Goal: Task Accomplishment & Management: Complete application form

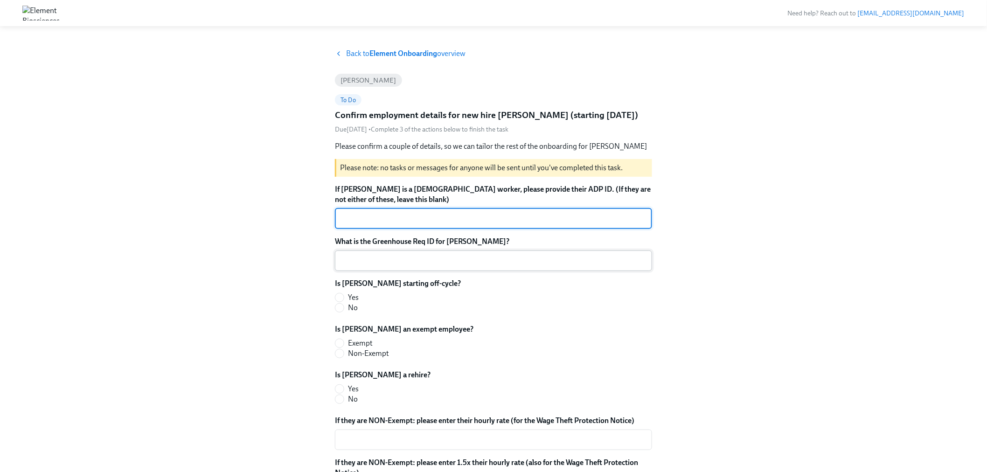
click at [378, 258] on textarea "What is the Greenhouse Req ID for [PERSON_NAME]?" at bounding box center [494, 260] width 306 height 11
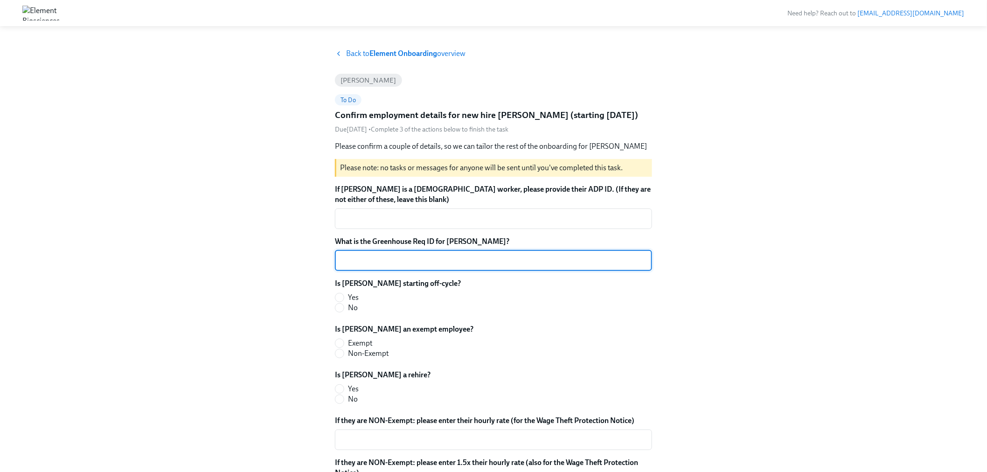
paste textarea "4-FIN-UNBUDGET-2025)"
type textarea "4-FIN-UNBUDGET-2025)"
click at [244, 341] on div "Back to Element Onboarding overview [PERSON_NAME] To Do Confirm employment deta…" at bounding box center [493, 300] width 942 height 502
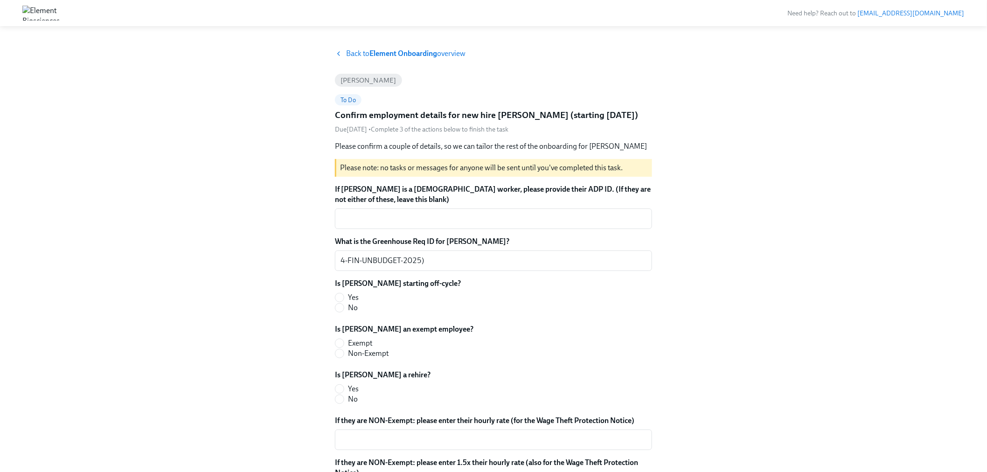
click at [353, 306] on span "No" at bounding box center [353, 308] width 10 height 10
click at [344, 306] on input "No" at bounding box center [339, 308] width 8 height 8
radio input "true"
click at [367, 352] on span "Non-Exempt" at bounding box center [368, 354] width 41 height 10
click at [344, 352] on input "Non-Exempt" at bounding box center [339, 353] width 8 height 8
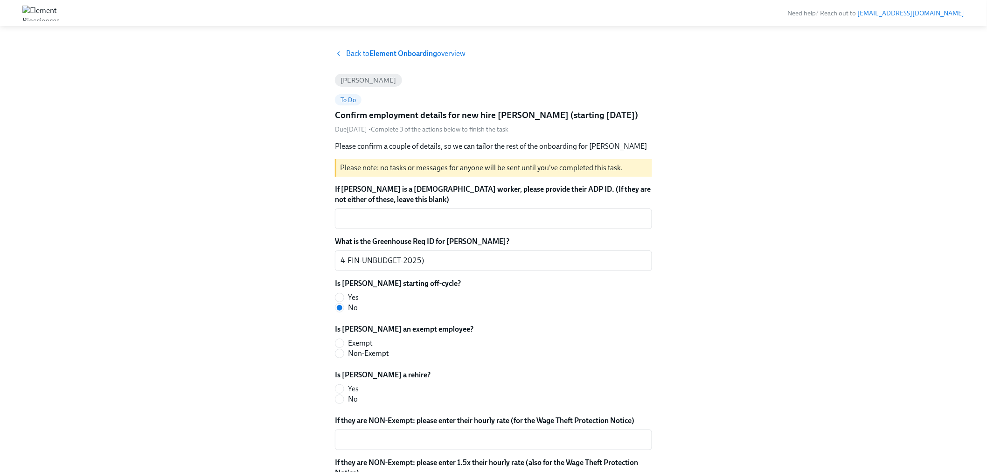
radio input "true"
click at [409, 217] on textarea "If [PERSON_NAME] is a [DEMOGRAPHIC_DATA] worker, please provide their ADP ID. (…" at bounding box center [494, 218] width 306 height 11
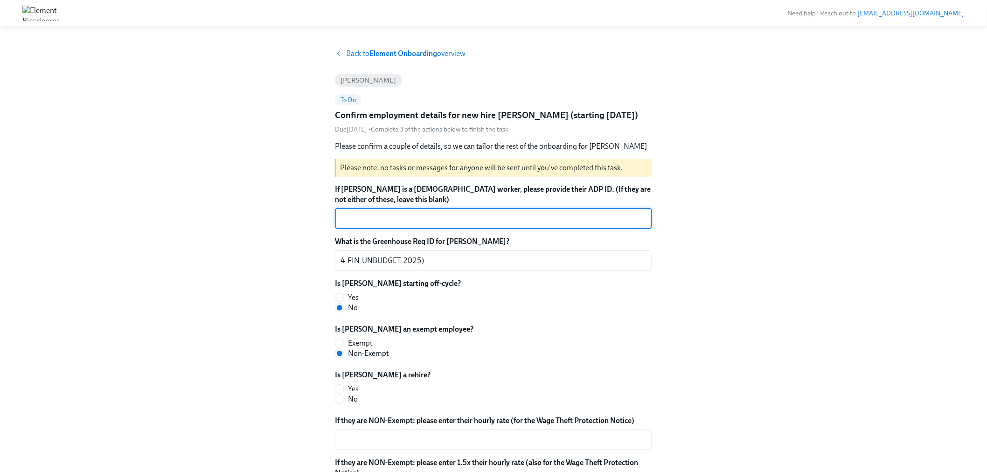
paste textarea "F47C3LY1G"
type textarea "F47C3LY1G"
click at [271, 286] on div "Back to Element Onboarding overview [PERSON_NAME] To Do Confirm employment deta…" at bounding box center [493, 300] width 942 height 502
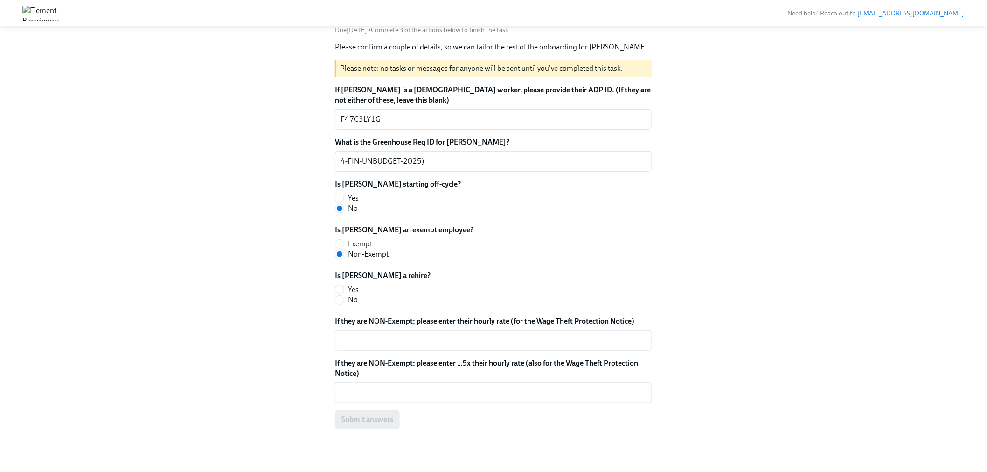
scroll to position [100, 0]
click at [356, 297] on span "No" at bounding box center [353, 299] width 10 height 10
click at [344, 297] on input "No" at bounding box center [339, 299] width 8 height 8
radio input "true"
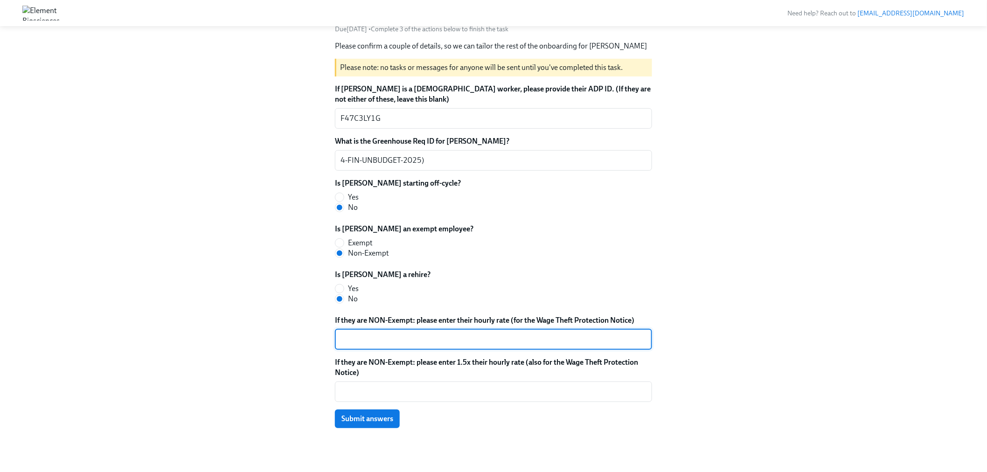
click at [422, 334] on textarea "If they are NON-Exempt: please enter their hourly rate (for the Wage Theft Prot…" at bounding box center [494, 339] width 306 height 11
type textarea "37.00"
click at [403, 390] on textarea "If they are NON-Exempt: please enter 1.5x their hourly rate (also for the Wage …" at bounding box center [494, 391] width 306 height 11
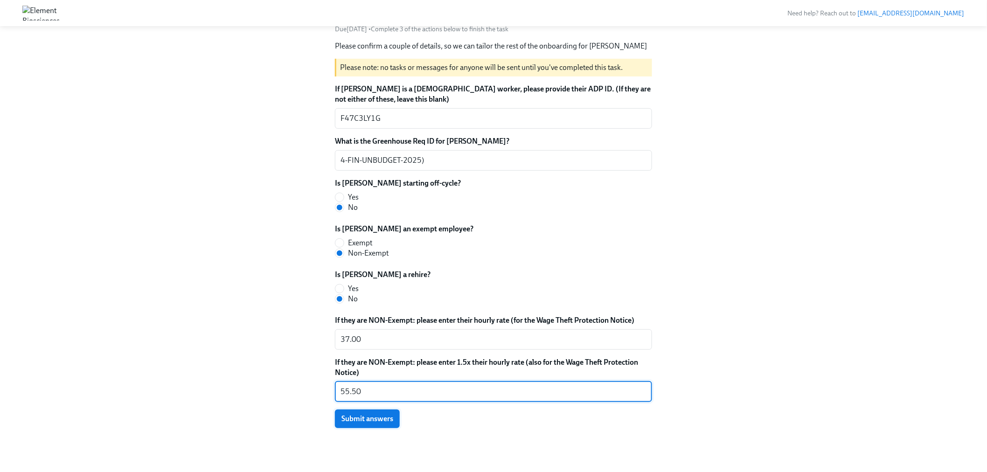
type textarea "55.50"
click at [377, 424] on button "Submit answers" at bounding box center [367, 419] width 65 height 19
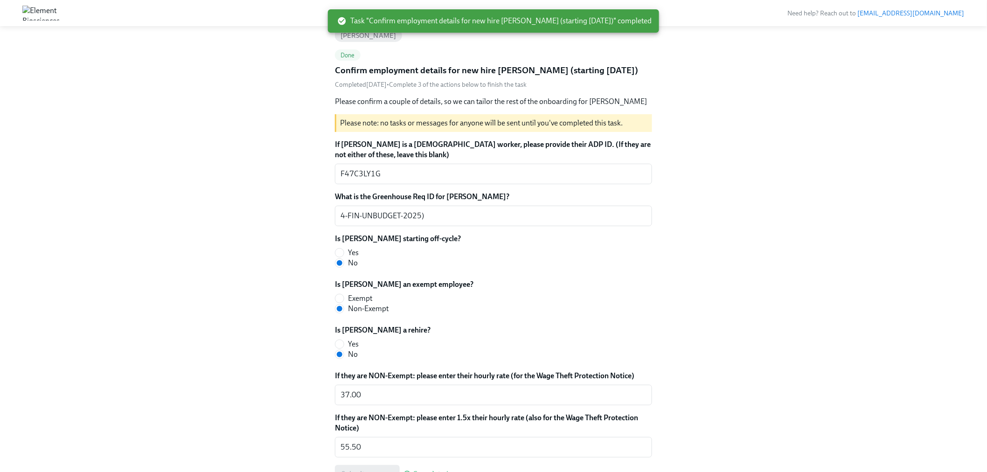
scroll to position [0, 0]
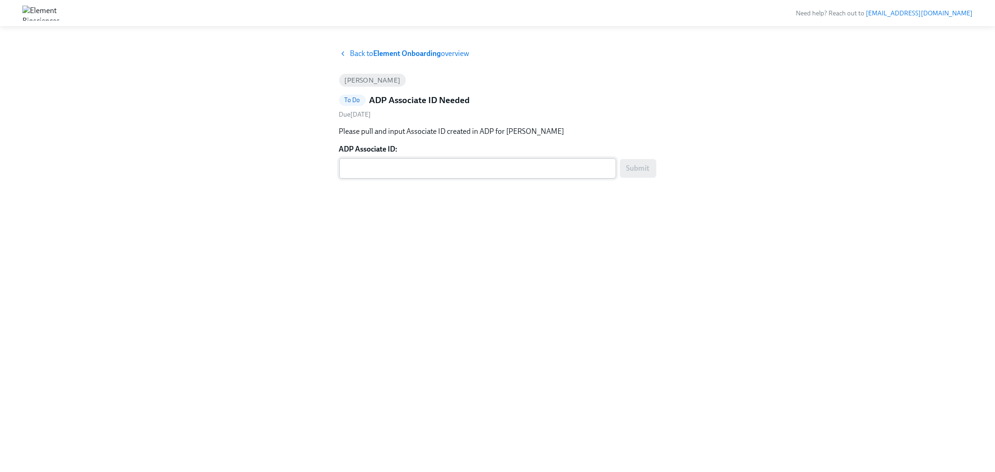
click at [612, 168] on div "x ​" at bounding box center [477, 168] width 277 height 21
paste textarea "F47C3LY1G"
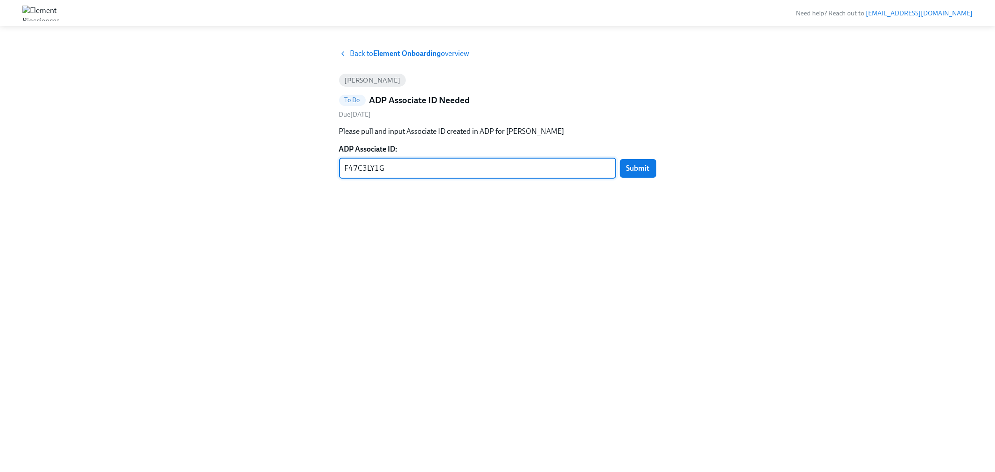
type textarea "F47C3LY1G"
click at [640, 164] on span "Submit" at bounding box center [638, 168] width 23 height 9
